Goal: Participate in discussion: Engage in conversation with other users on a specific topic

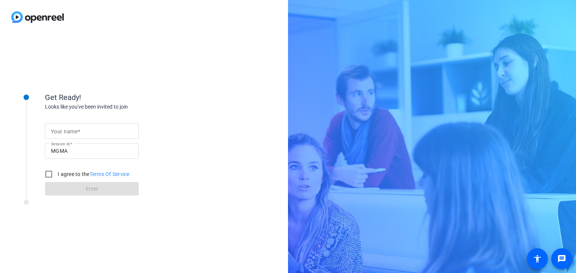
click at [91, 128] on input "Your name" at bounding box center [92, 131] width 82 height 9
type input "[PERSON_NAME]"
click at [48, 174] on input "I agree to the Terms Of Service" at bounding box center [48, 174] width 15 height 15
checkbox input "true"
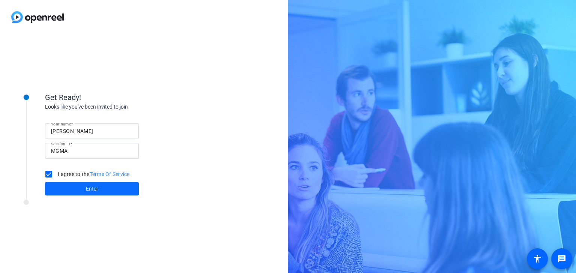
click at [86, 191] on span "Enter" at bounding box center [92, 189] width 12 height 8
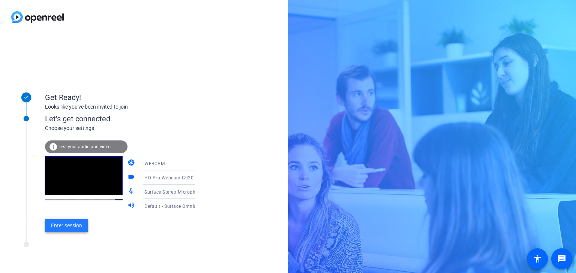
click at [78, 228] on span "Enter session" at bounding box center [66, 226] width 31 height 8
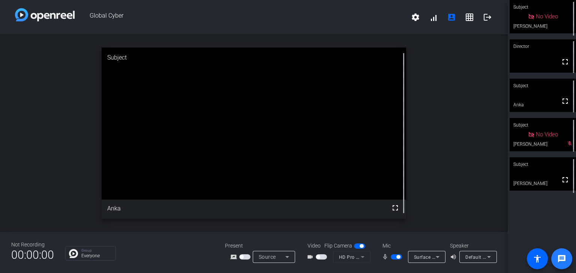
click at [563, 260] on mat-icon "message" at bounding box center [561, 258] width 9 height 9
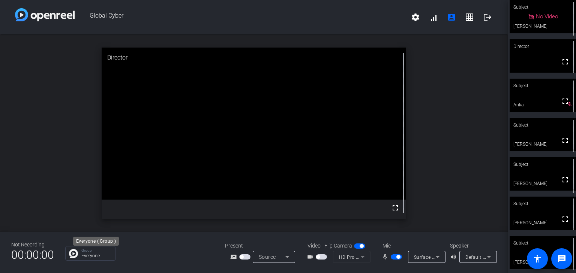
click at [102, 252] on p "Group" at bounding box center [96, 251] width 30 height 4
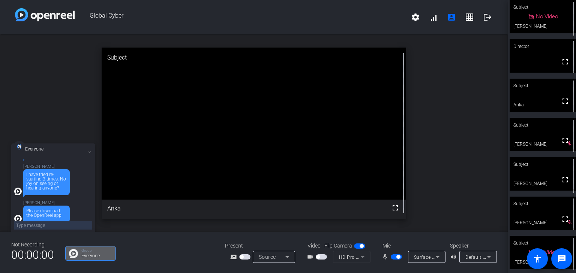
scroll to position [228, 0]
click at [393, 257] on span "button" at bounding box center [396, 256] width 11 height 5
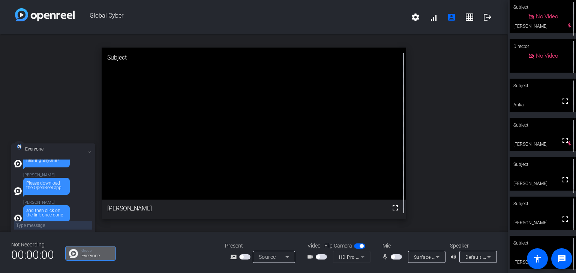
scroll to position [264, 0]
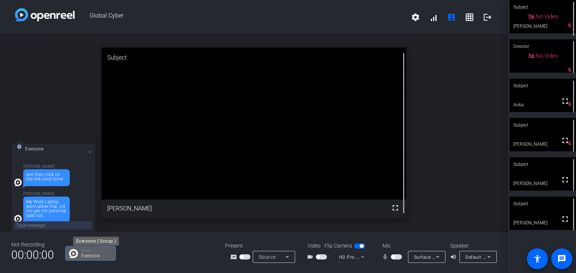
click at [87, 255] on p "Everyone" at bounding box center [96, 256] width 30 height 4
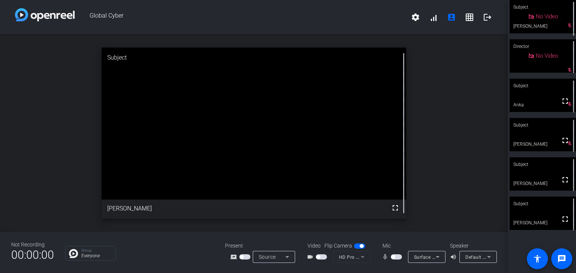
click at [396, 257] on span "button" at bounding box center [396, 256] width 11 height 5
click at [392, 259] on span "button" at bounding box center [396, 256] width 11 height 5
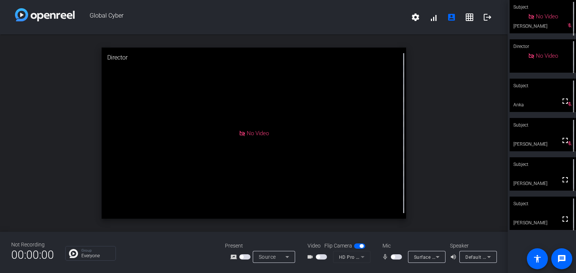
click at [398, 259] on span "button" at bounding box center [396, 256] width 11 height 5
click at [394, 258] on span "button" at bounding box center [396, 256] width 11 height 5
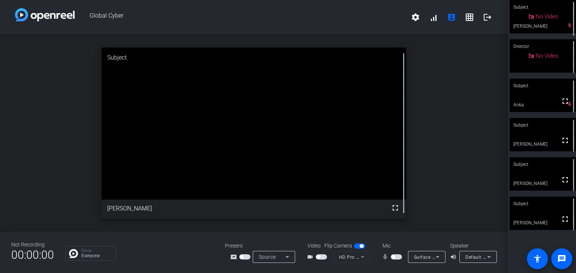
click at [397, 258] on span "button" at bounding box center [396, 256] width 11 height 5
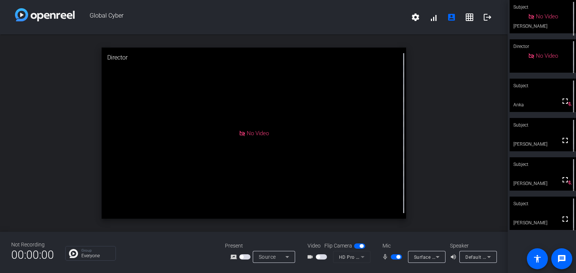
click at [393, 259] on span "button" at bounding box center [396, 256] width 11 height 5
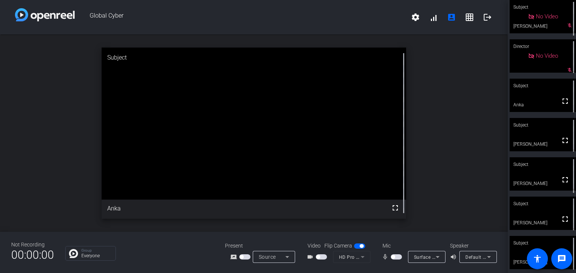
click at [398, 259] on span "button" at bounding box center [396, 256] width 11 height 5
